Goal: Task Accomplishment & Management: Manage account settings

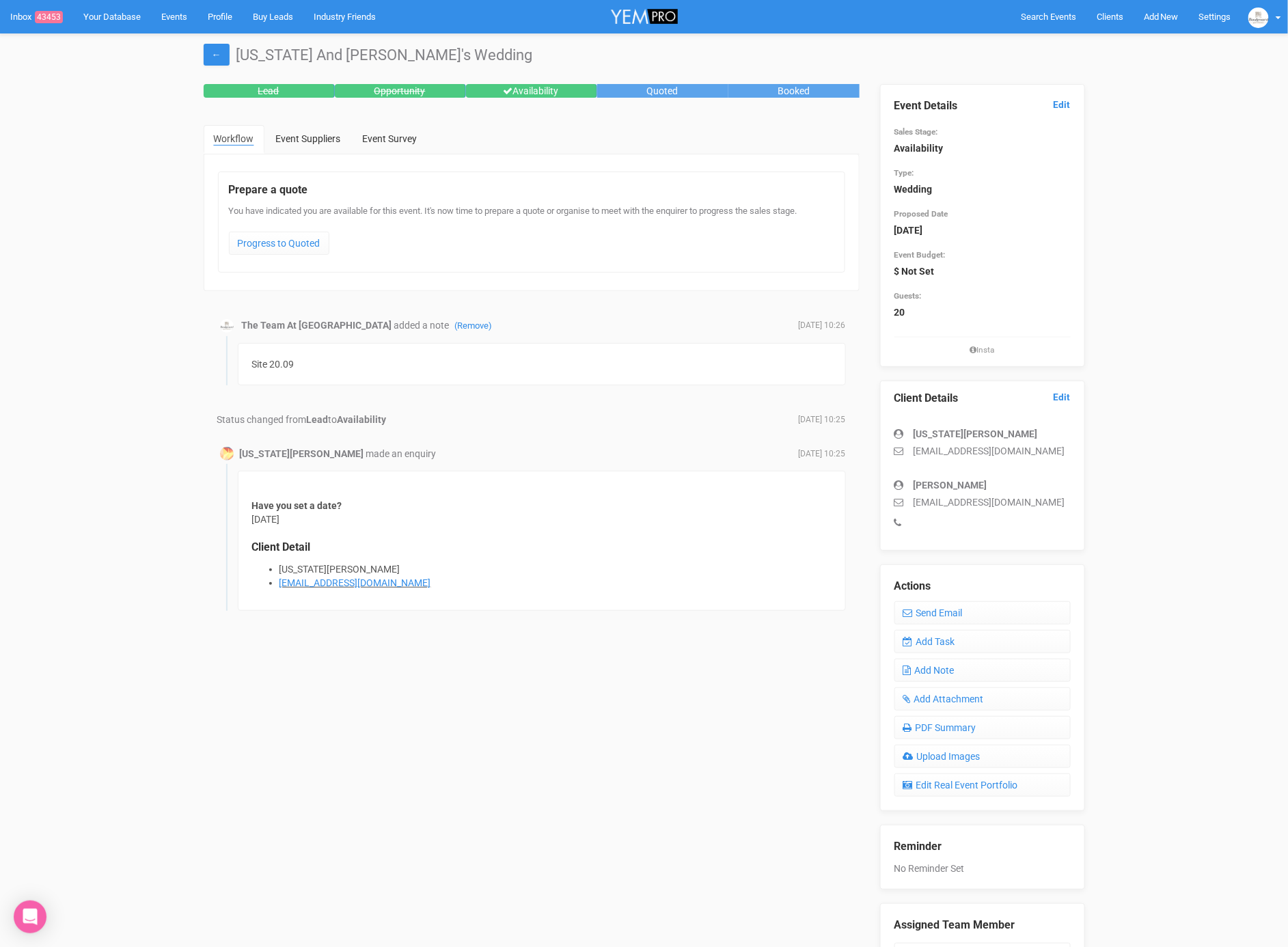
scroll to position [104, 0]
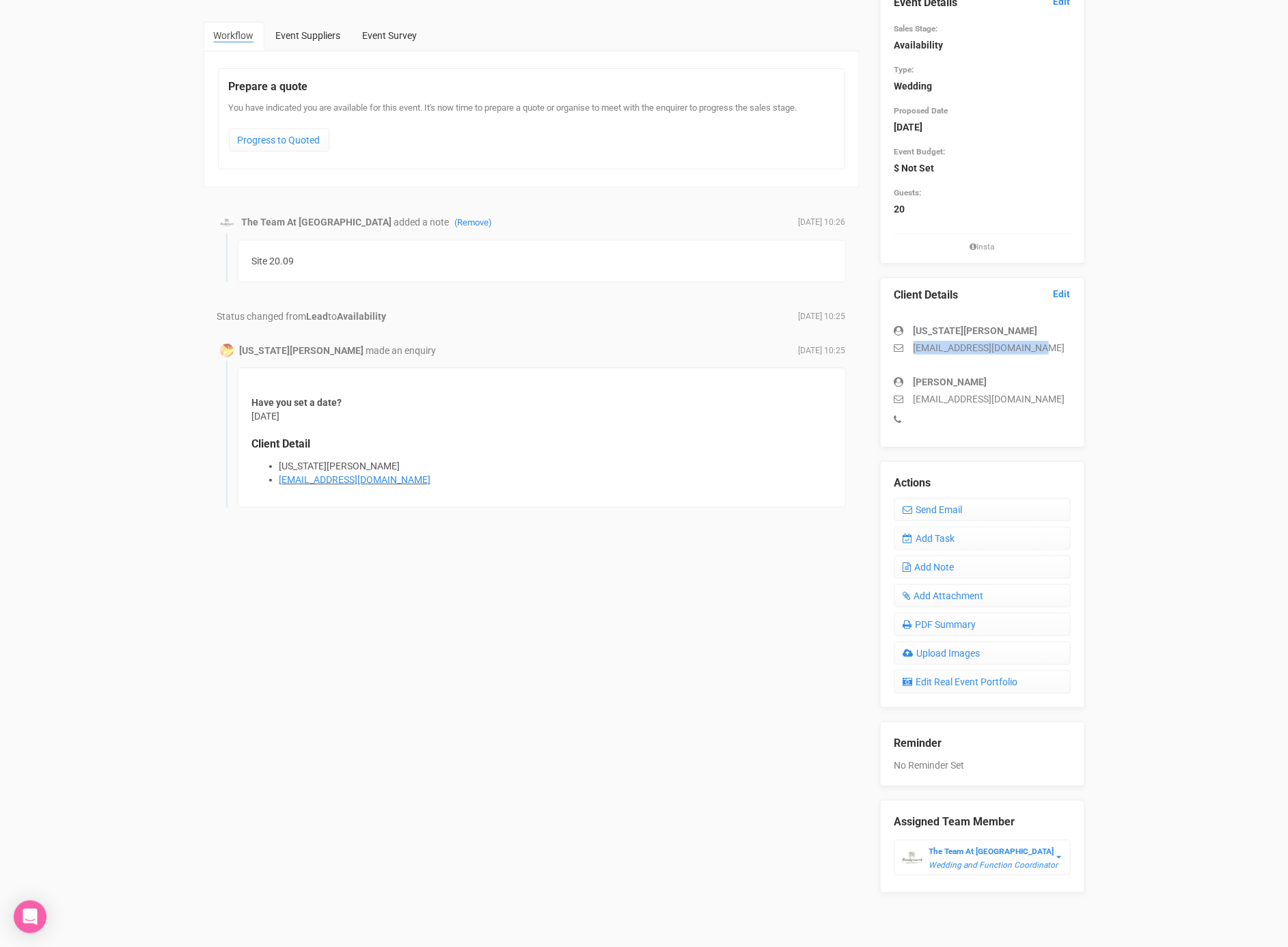
drag, startPoint x: 915, startPoint y: 345, endPoint x: 1042, endPoint y: 346, distance: 127.0
click at [1042, 346] on p "georgianewlan@hotmail.com" at bounding box center [982, 347] width 176 height 14
copy p "georgianewlan@hotmail.com"
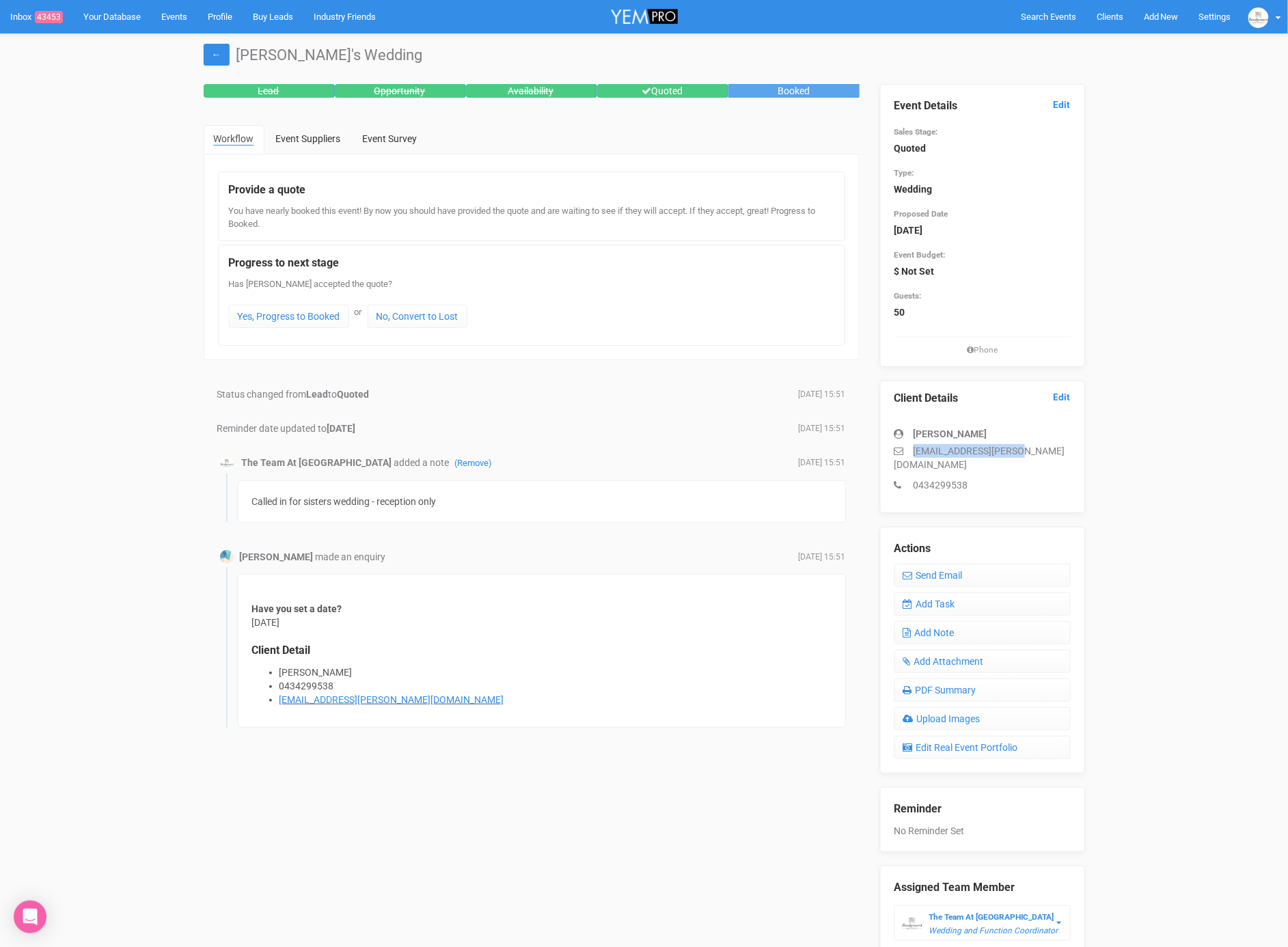
drag, startPoint x: 910, startPoint y: 448, endPoint x: 1024, endPoint y: 448, distance: 114.0
click at [1024, 448] on p "[EMAIL_ADDRESS][PERSON_NAME][DOMAIN_NAME]" at bounding box center [982, 457] width 176 height 27
copy p "[EMAIL_ADDRESS][PERSON_NAME][DOMAIN_NAME]"
click at [938, 593] on link "Add Task" at bounding box center [982, 604] width 176 height 23
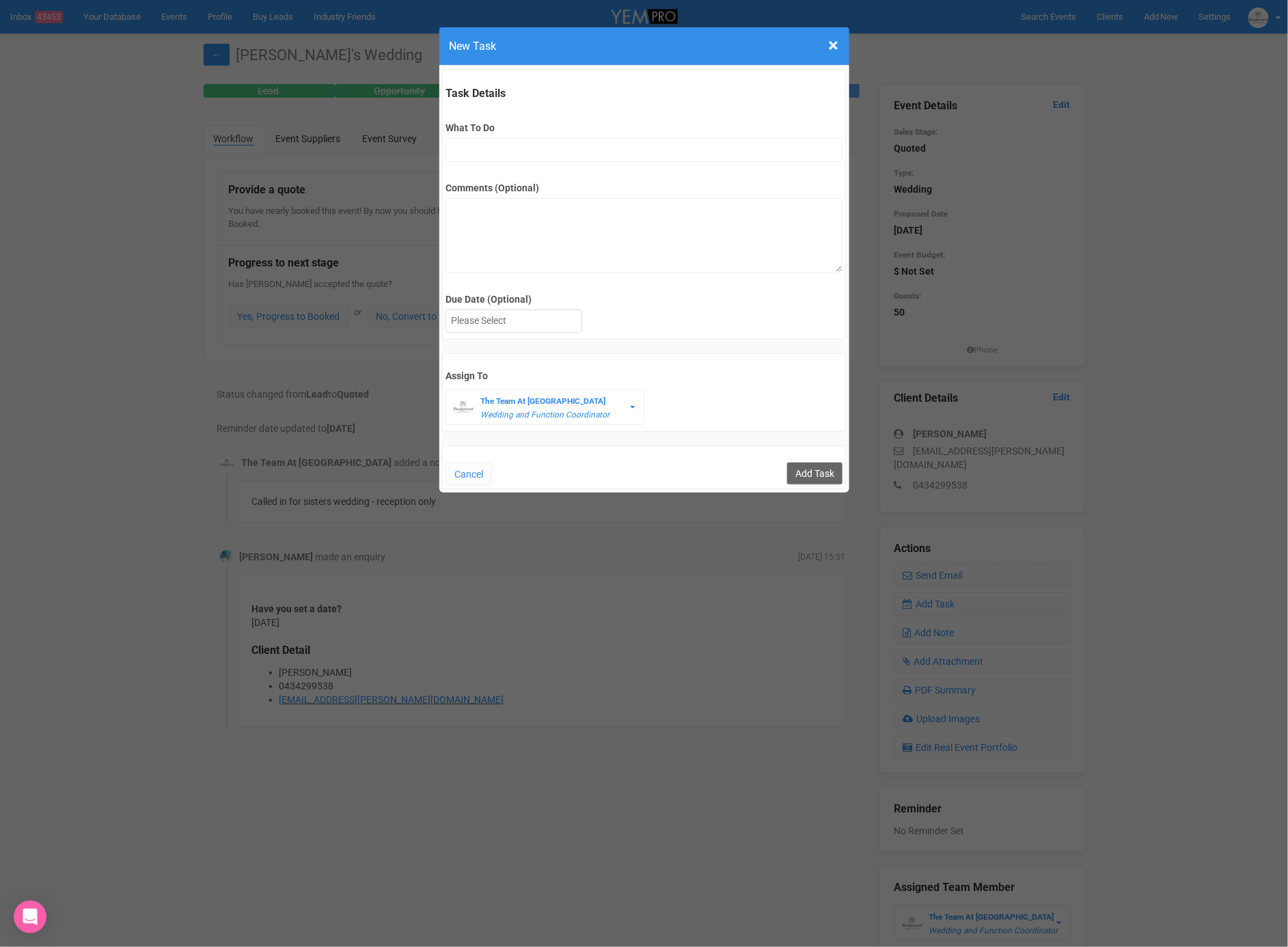
click at [578, 131] on label "What To Do" at bounding box center [644, 127] width 397 height 14
click at [578, 137] on input "What To Do" at bounding box center [644, 149] width 397 height 24
click at [582, 154] on input "What To Do" at bounding box center [644, 149] width 397 height 24
type input "D"
type input "FU after quote"
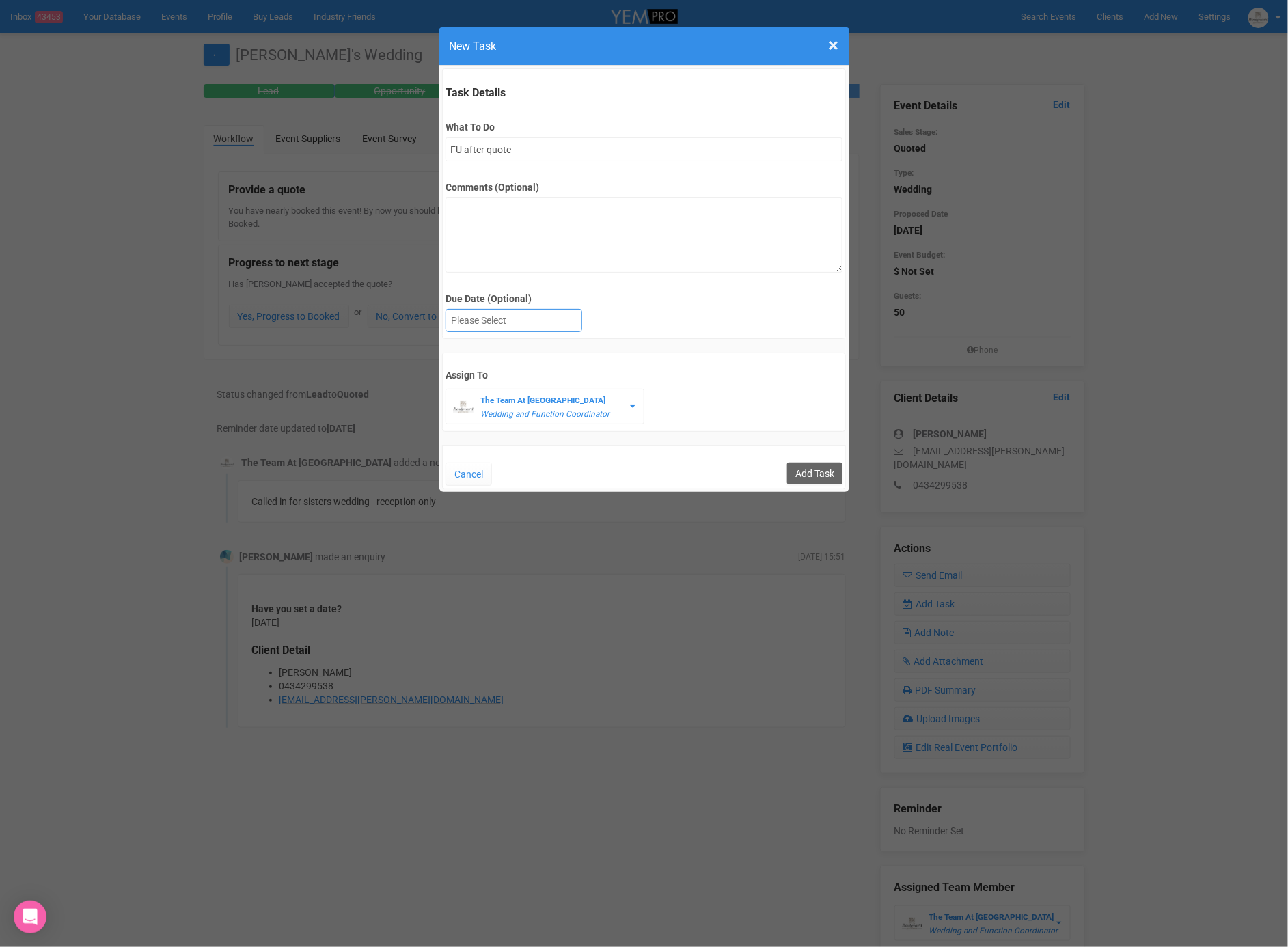
click at [541, 322] on div at bounding box center [514, 321] width 135 height 22
click at [839, 472] on input "Add Task" at bounding box center [814, 473] width 55 height 22
type input "Save"
